Goal: Information Seeking & Learning: Find contact information

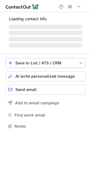
scroll to position [126, 89]
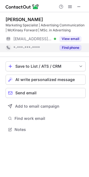
click at [68, 48] on button "Find phone" at bounding box center [70, 48] width 22 height 6
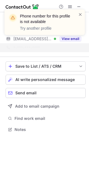
click at [78, 7] on div "Phone number for this profile is not available Try another profile" at bounding box center [44, 24] width 89 height 41
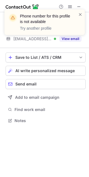
click at [78, 7] on div "Phone number for this profile is not available Try another profile" at bounding box center [44, 24] width 89 height 41
drag, startPoint x: 79, startPoint y: 15, endPoint x: 78, endPoint y: 6, distance: 8.9
click at [78, 6] on div "Phone number for this profile is not available Try another profile" at bounding box center [44, 24] width 89 height 41
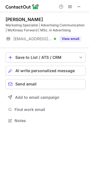
click at [78, 6] on div "Phone number for this profile is not available Try another profile" at bounding box center [44, 24] width 89 height 41
click at [78, 6] on span at bounding box center [78, 6] width 4 height 4
